Goal: Information Seeking & Learning: Learn about a topic

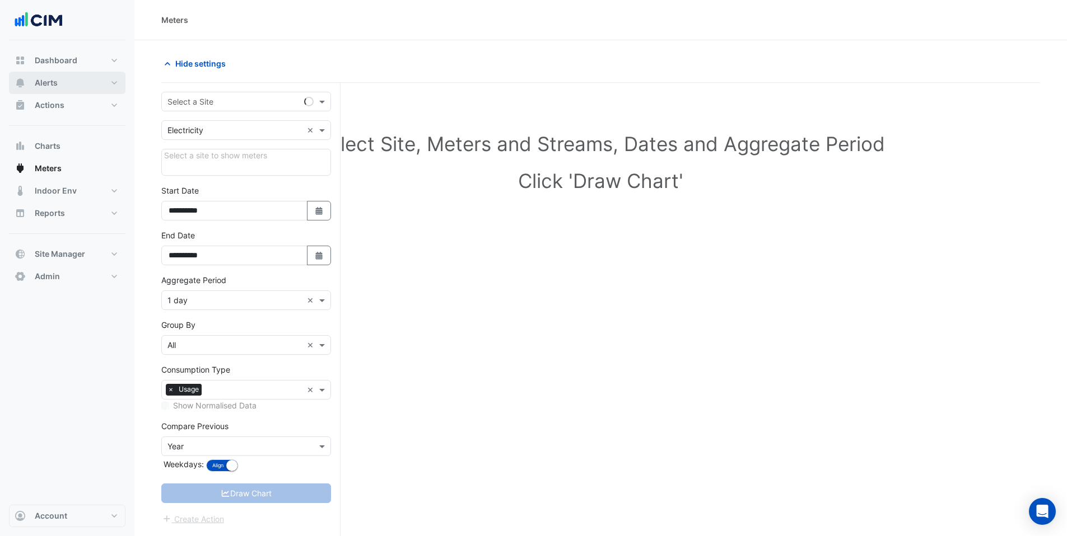
click at [86, 85] on button "Alerts" at bounding box center [67, 83] width 116 height 22
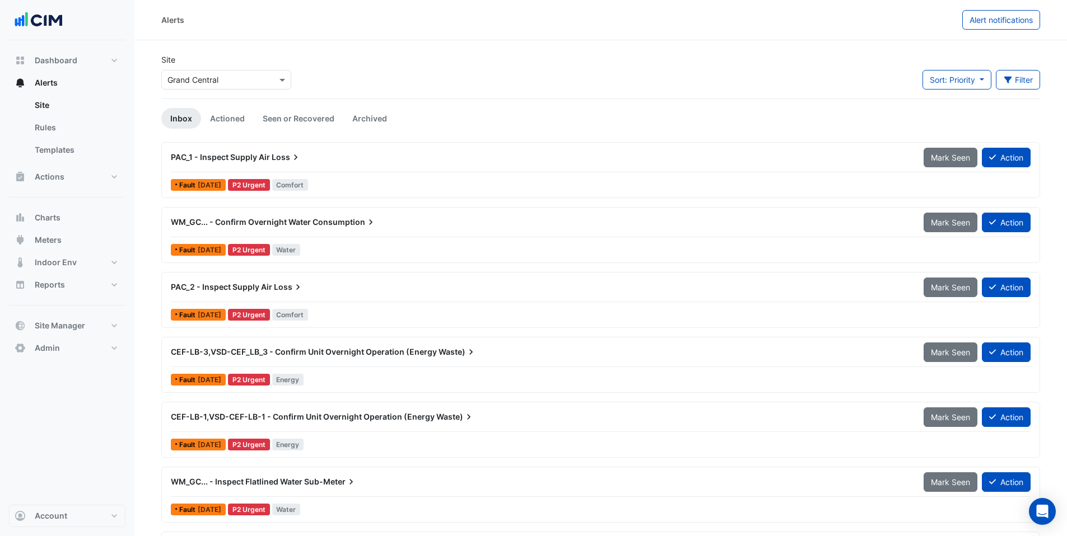
click at [218, 76] on input "text" at bounding box center [214, 80] width 95 height 12
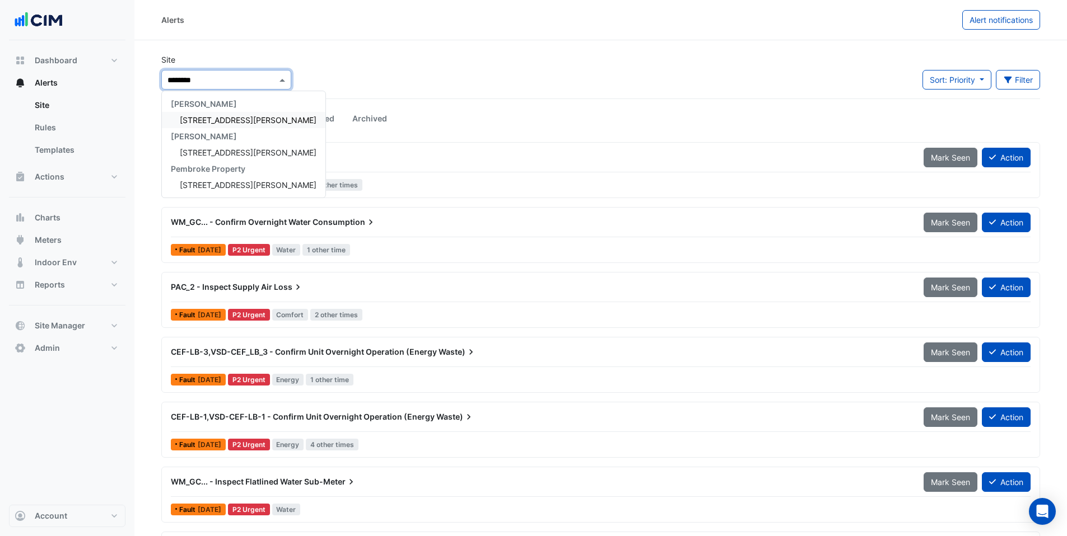
type input "*********"
click at [196, 118] on span "[STREET_ADDRESS][PERSON_NAME]" at bounding box center [248, 120] width 137 height 10
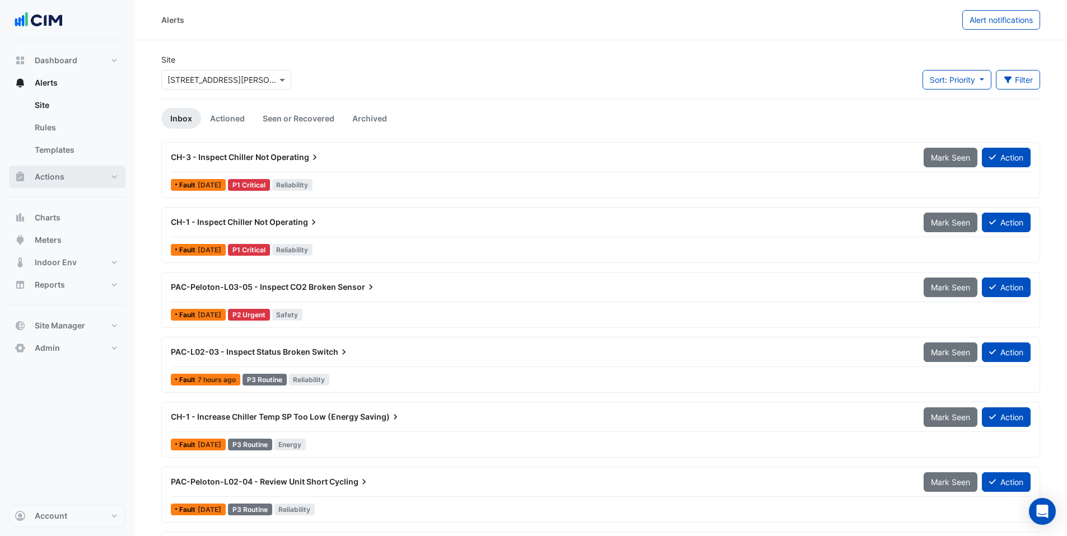
click at [59, 179] on span "Actions" at bounding box center [50, 176] width 30 height 11
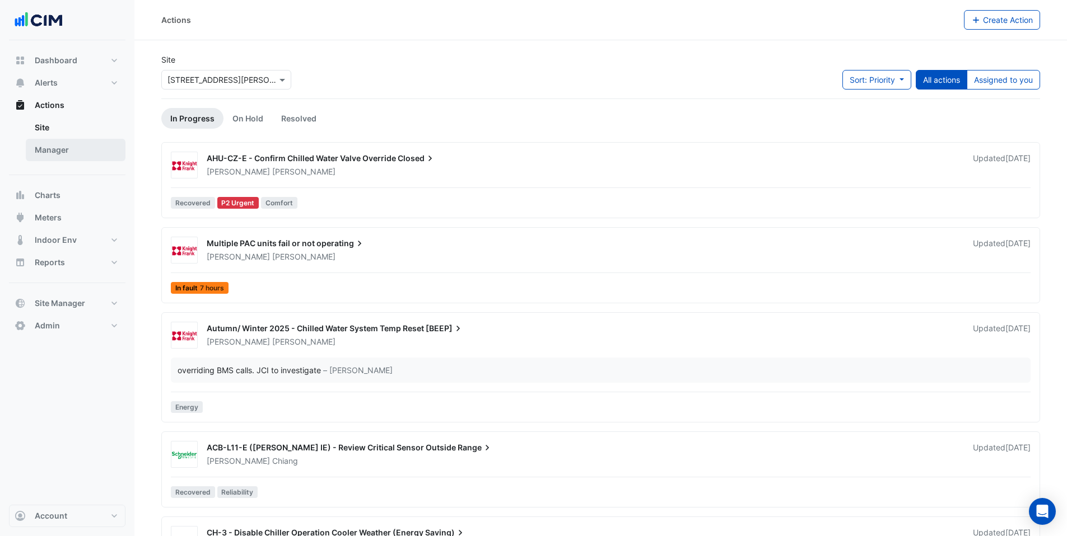
click at [51, 142] on link "Manager" at bounding box center [76, 150] width 100 height 22
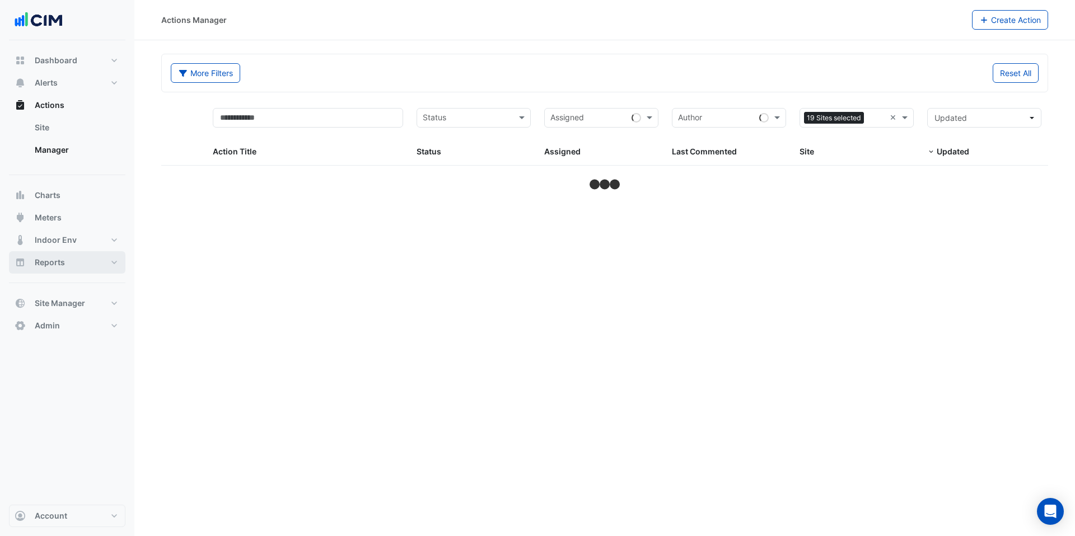
select select "***"
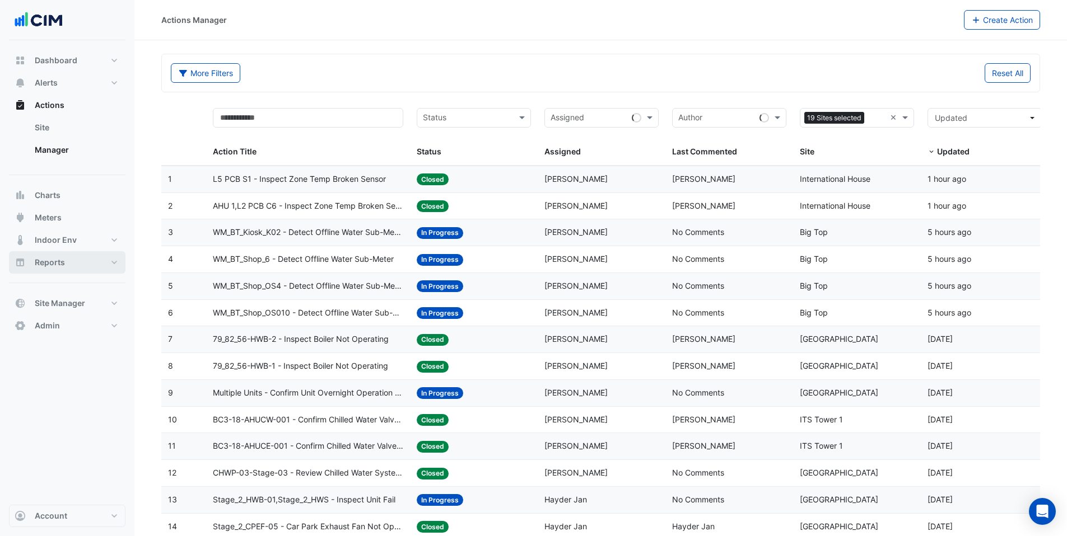
click at [57, 263] on span "Reports" at bounding box center [50, 262] width 30 height 11
select select "***"
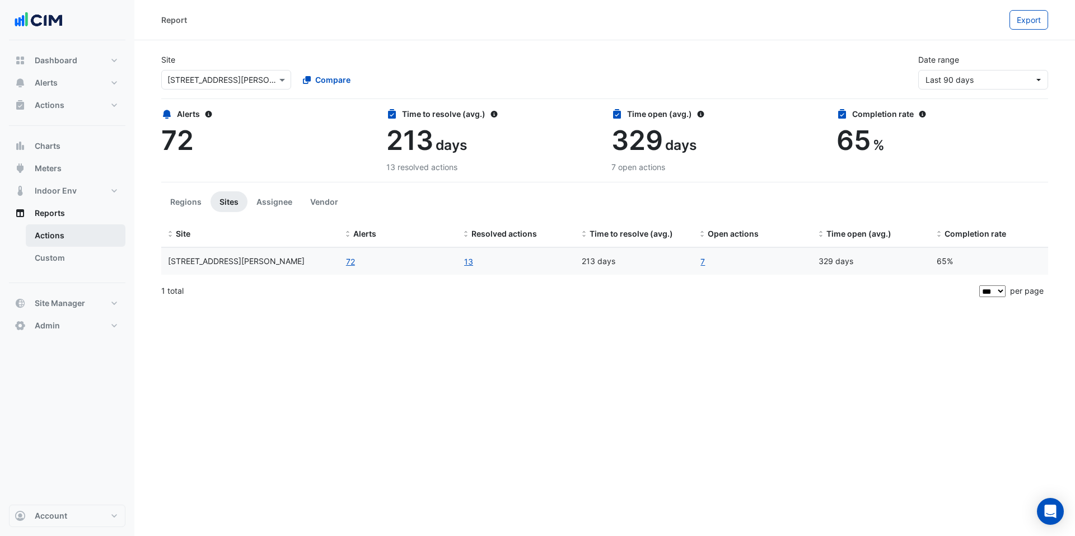
click at [60, 240] on link "Actions" at bounding box center [76, 236] width 100 height 22
click at [328, 78] on span "Compare" at bounding box center [332, 80] width 35 height 12
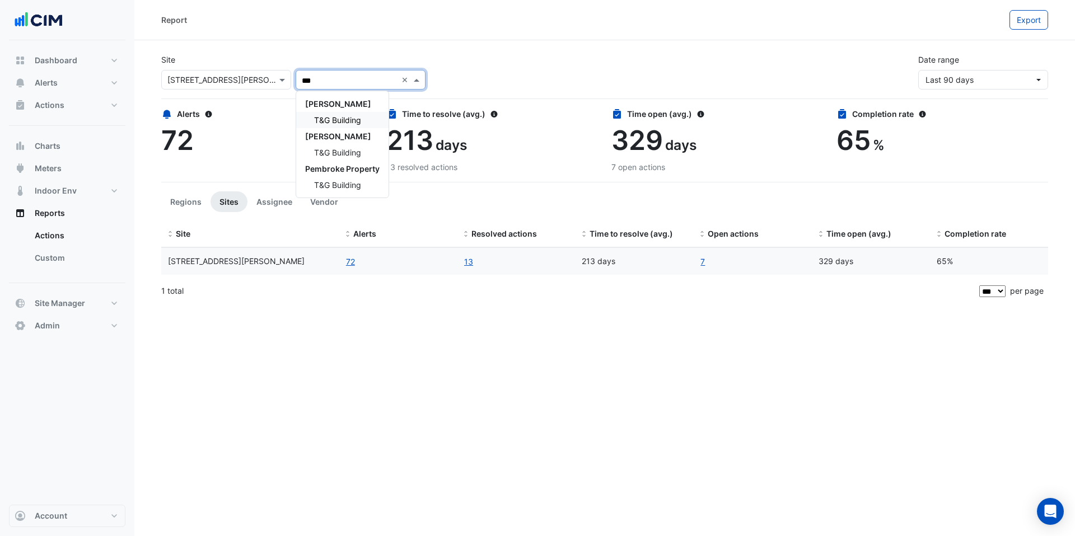
click at [329, 123] on span "T&G Building" at bounding box center [337, 120] width 47 height 10
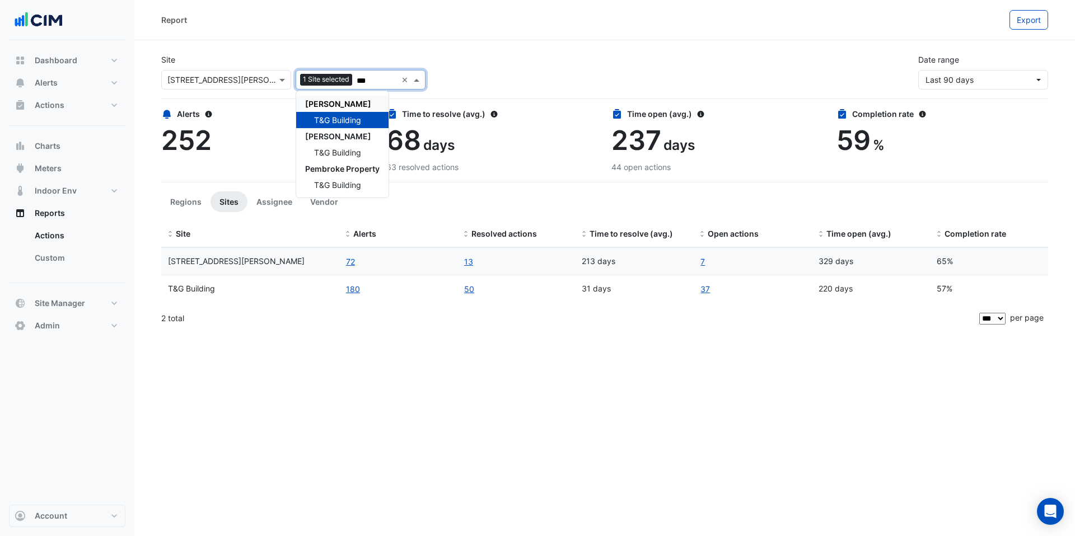
type input "***"
click at [422, 391] on div "Report Export Site Select a Site × [STREET_ADDRESS][PERSON_NAME] Add sites to c…" at bounding box center [604, 268] width 941 height 536
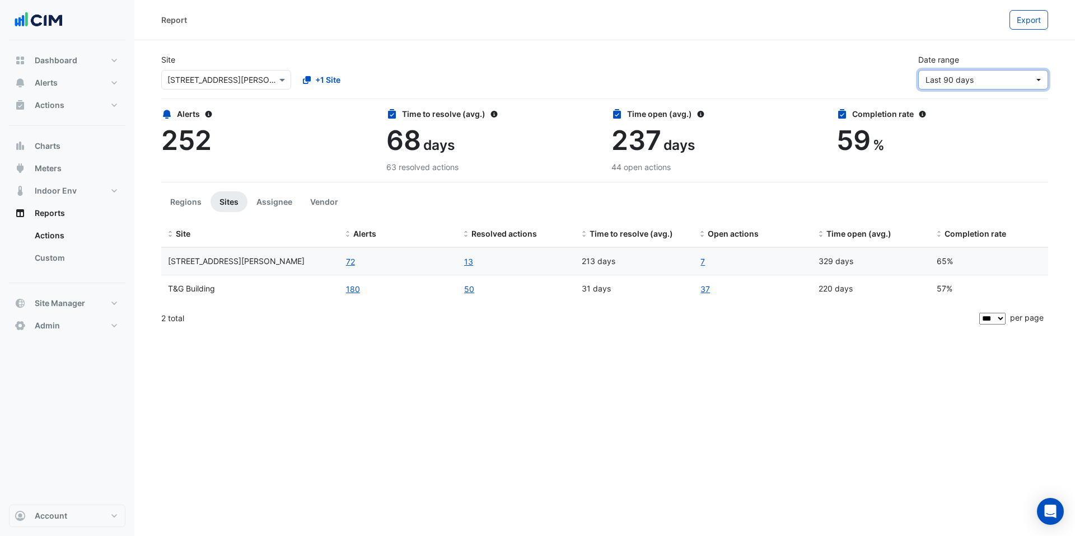
click at [946, 80] on span "Last 90 days" at bounding box center [950, 80] width 48 height 10
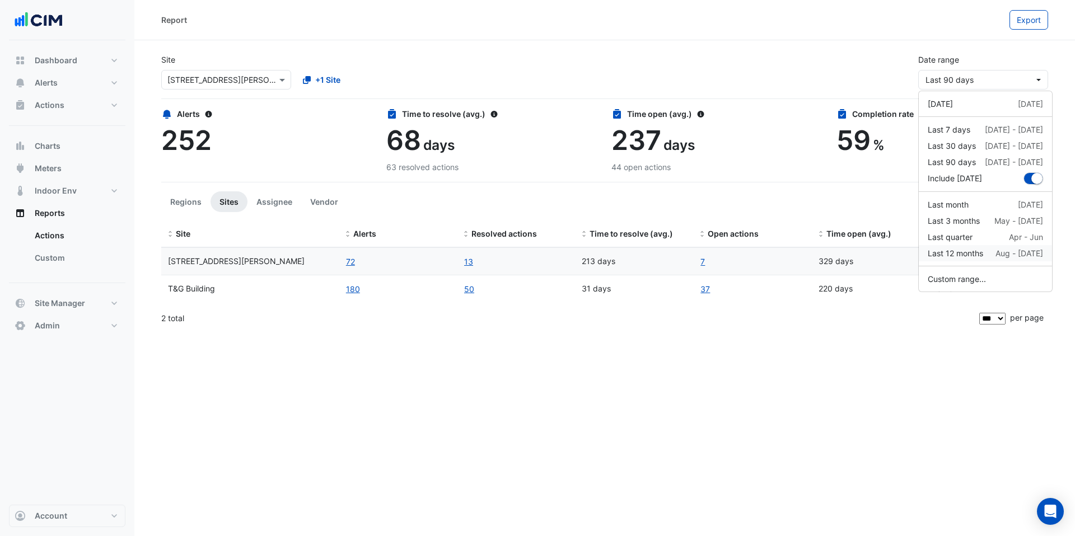
click at [971, 257] on div "Last 12 months" at bounding box center [955, 253] width 55 height 12
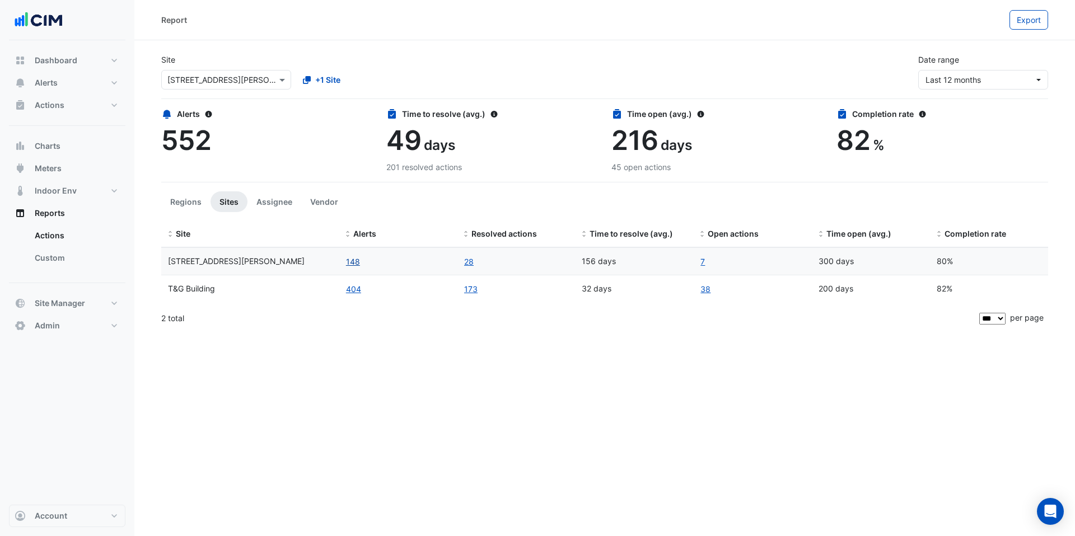
click at [354, 264] on button "148" at bounding box center [352, 261] width 15 height 13
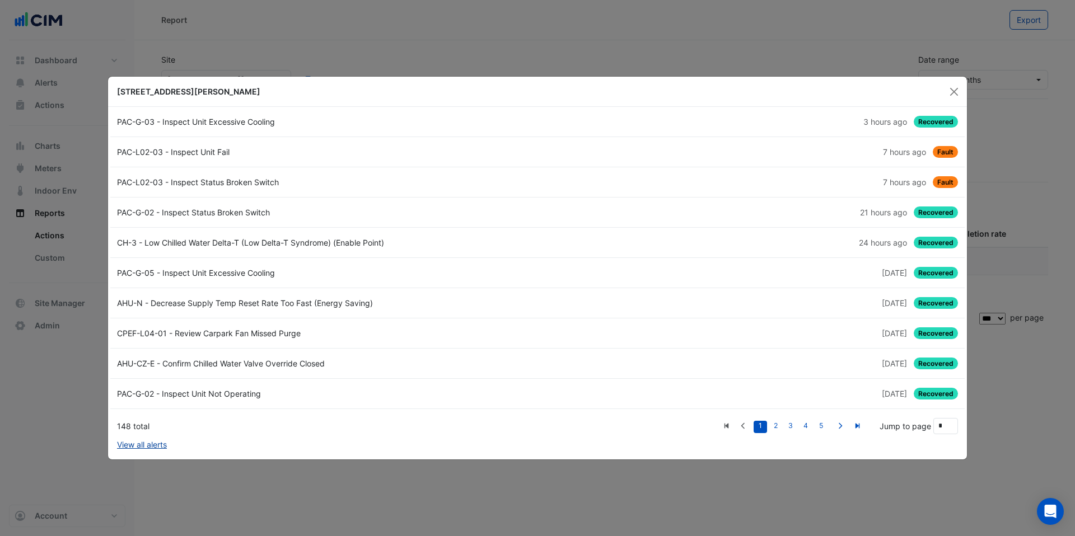
click at [156, 445] on link "View all alerts" at bounding box center [142, 445] width 50 height 12
click at [951, 92] on button "Close" at bounding box center [954, 91] width 17 height 17
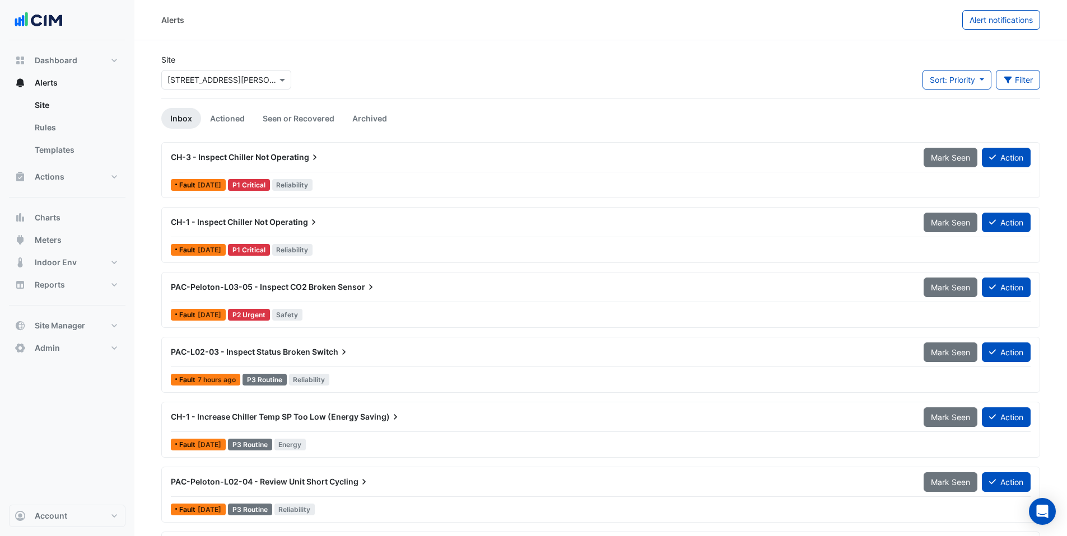
click at [235, 161] on span "CH-3 - Inspect Chiller Not" at bounding box center [220, 157] width 98 height 10
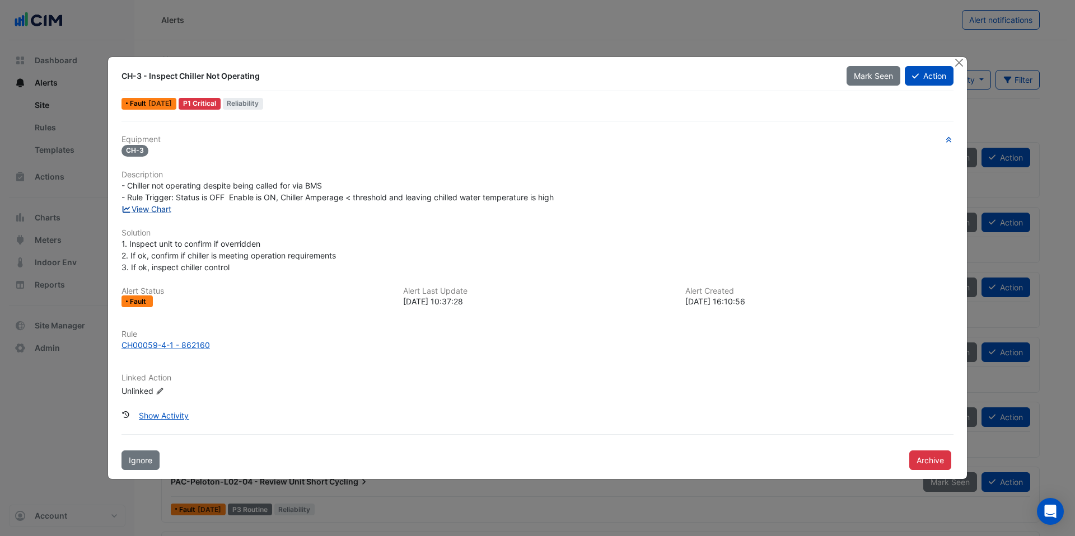
click at [161, 212] on link "View Chart" at bounding box center [147, 209] width 50 height 10
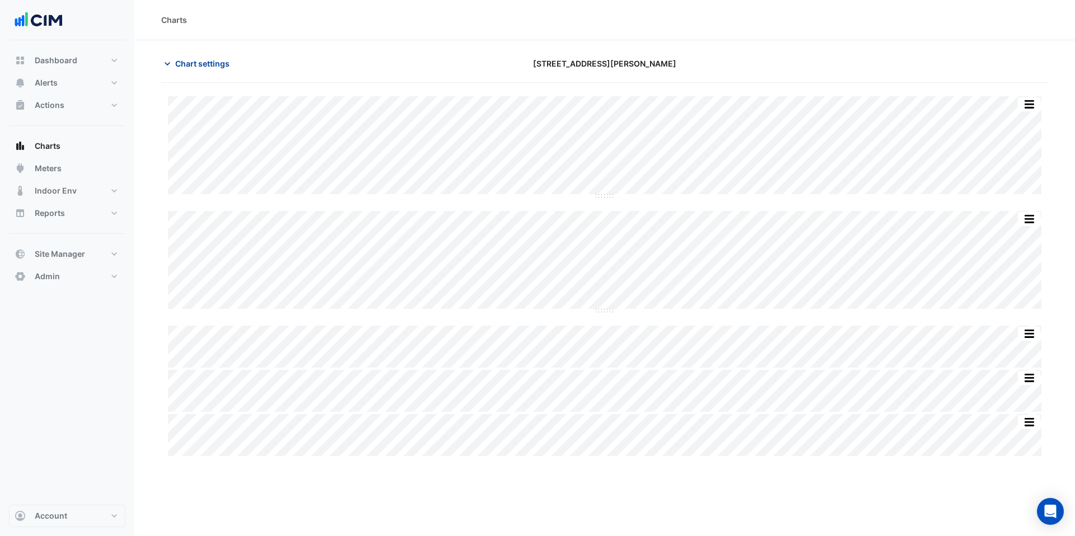
click at [201, 63] on span "Chart settings" at bounding box center [202, 64] width 54 height 12
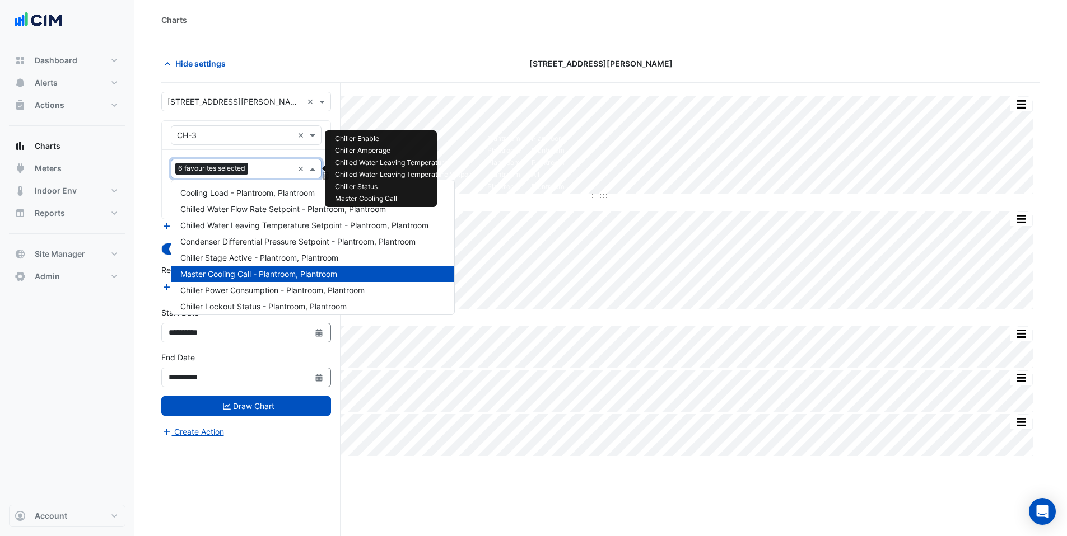
click at [253, 172] on div at bounding box center [272, 170] width 42 height 15
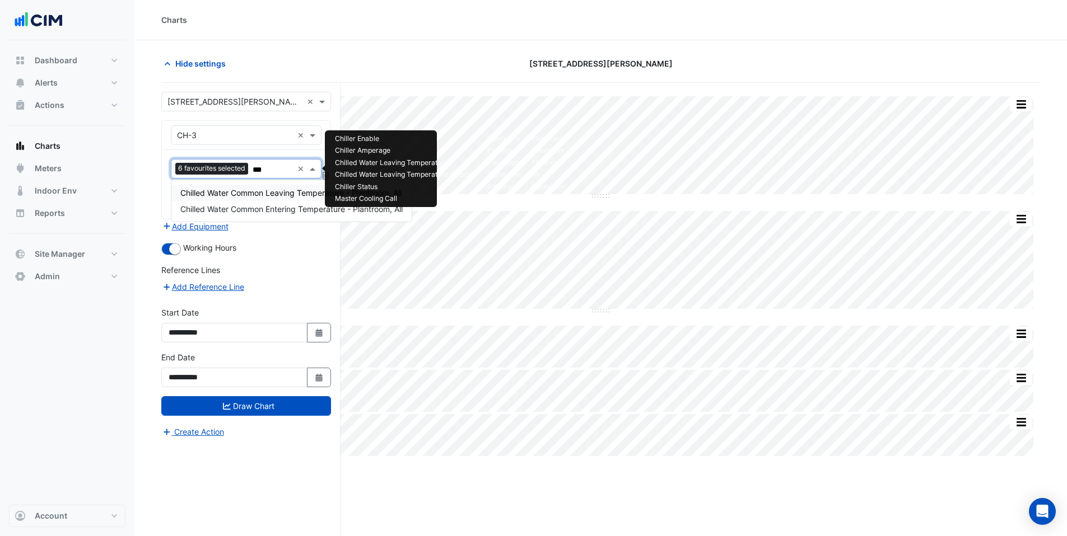
type input "****"
click at [246, 194] on span "Chilled Water Common Leaving Temperature - Plantroom, All" at bounding box center [290, 193] width 221 height 10
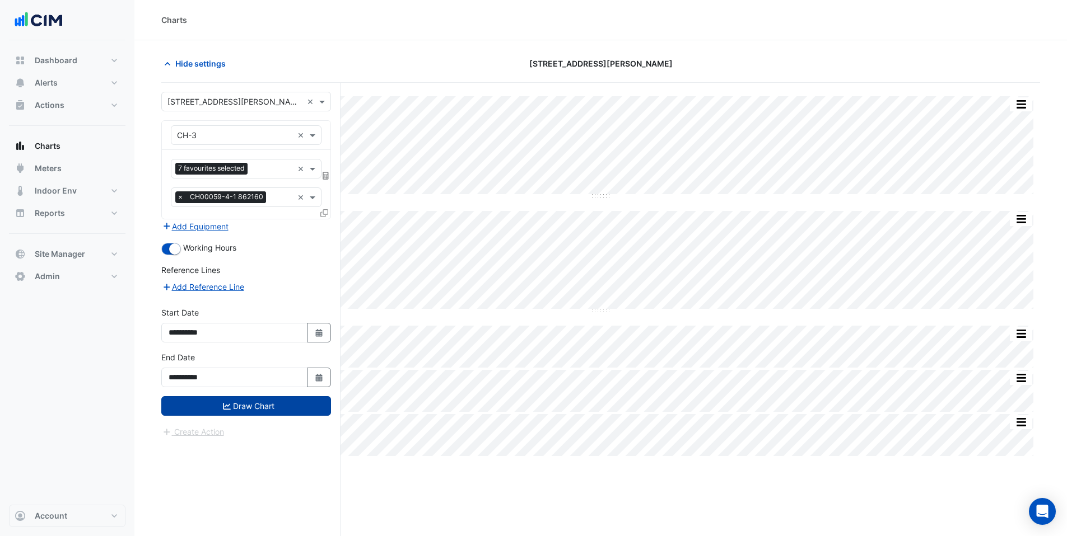
click at [227, 404] on icon "submit" at bounding box center [227, 407] width 8 height 8
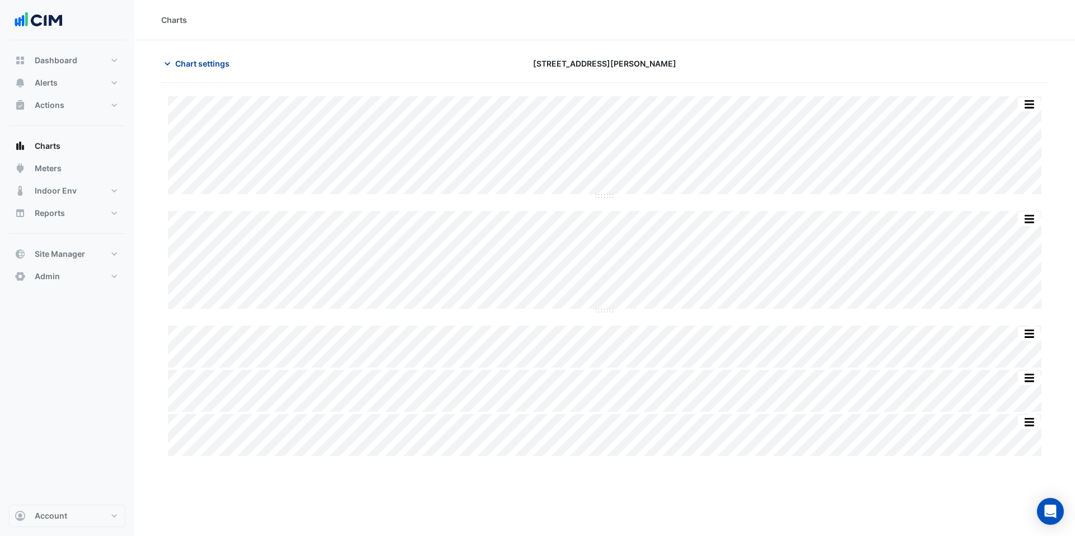
click at [192, 66] on span "Chart settings" at bounding box center [202, 64] width 54 height 12
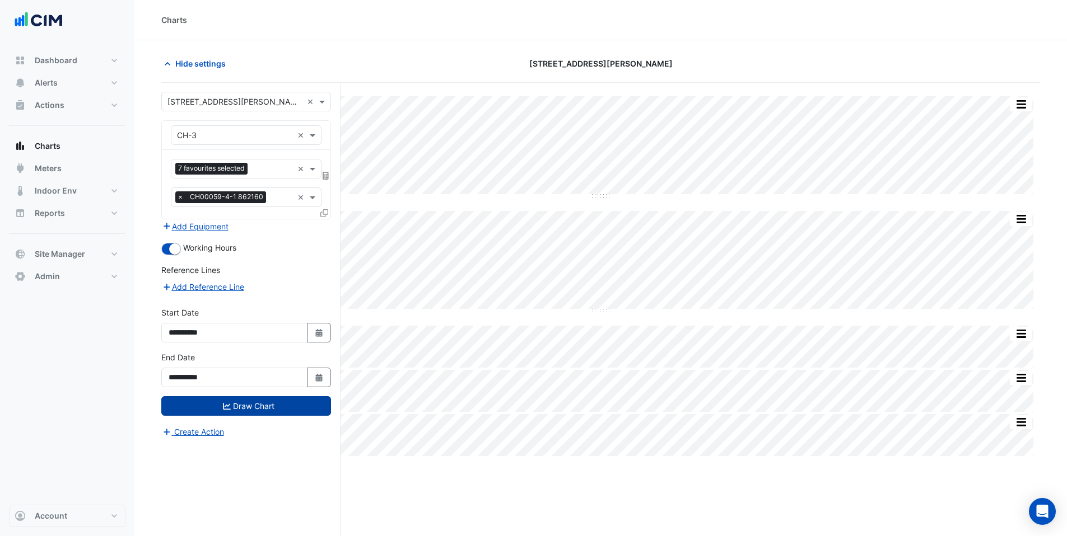
click at [326, 215] on icon at bounding box center [324, 213] width 8 height 8
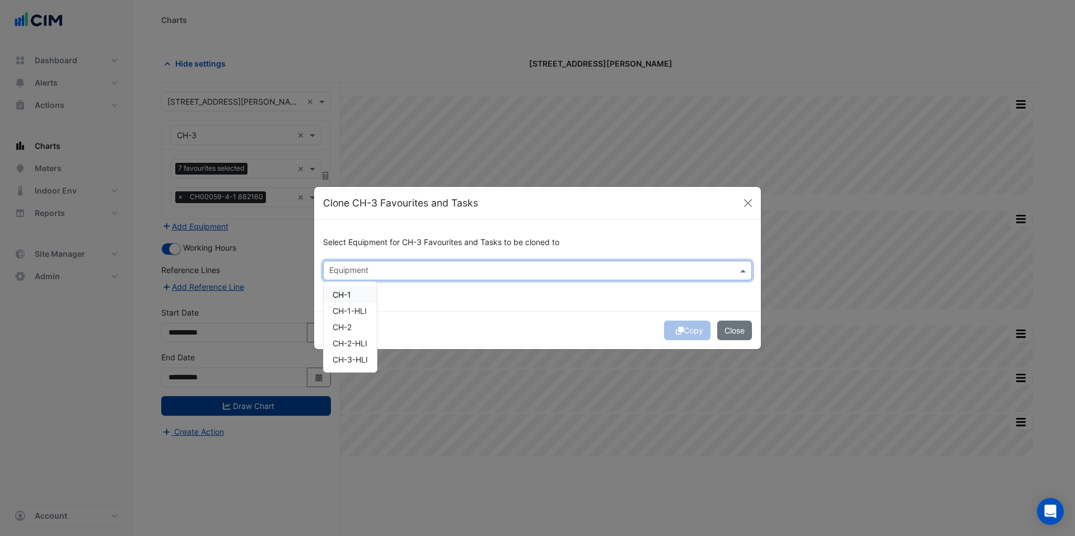
click at [373, 269] on input "text" at bounding box center [531, 272] width 404 height 12
click at [745, 203] on button "Close" at bounding box center [748, 203] width 17 height 17
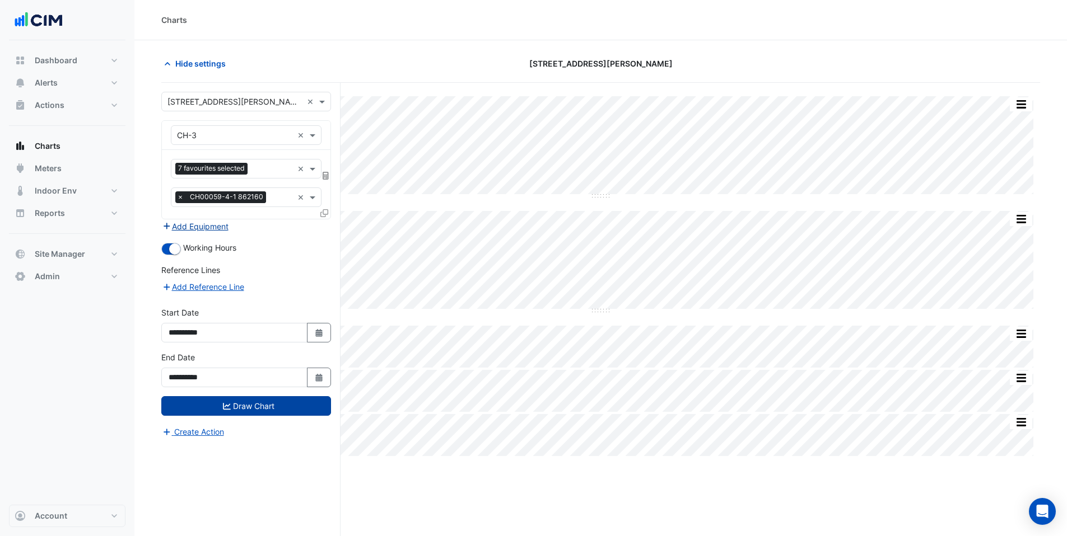
click at [192, 223] on button "Add Equipment" at bounding box center [195, 226] width 68 height 13
